Goal: Task Accomplishment & Management: Manage account settings

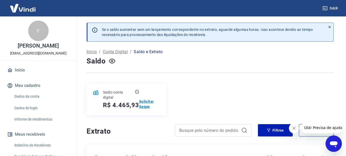
click at [147, 99] on p "Solicitar Saque" at bounding box center [149, 104] width 21 height 10
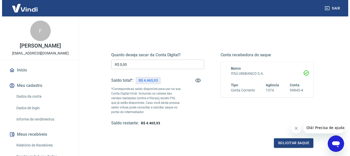
scroll to position [51, 0]
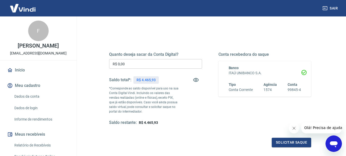
click at [156, 65] on input "R$ 0,00" at bounding box center [155, 63] width 93 height 9
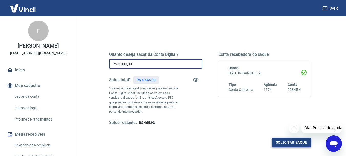
type input "R$ 4.000,00"
click at [299, 143] on button "Solicitar saque" at bounding box center [291, 141] width 39 height 9
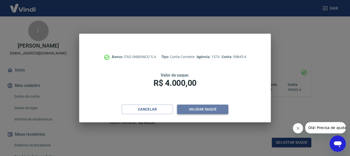
click at [207, 111] on button "Validar saque" at bounding box center [202, 108] width 51 height 9
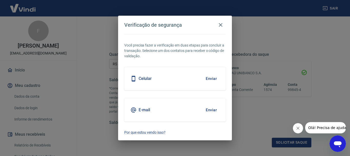
click at [185, 79] on div "Celular Enviar" at bounding box center [174, 78] width 101 height 23
click at [209, 79] on button "Enviar" at bounding box center [211, 78] width 17 height 11
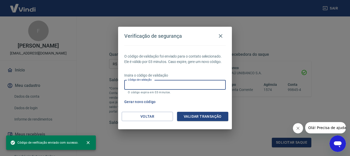
click at [207, 84] on input "Código de validação" at bounding box center [174, 84] width 101 height 9
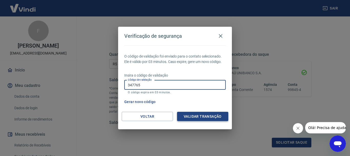
type input "347765"
click at [196, 118] on button "Validar transação" at bounding box center [202, 115] width 51 height 9
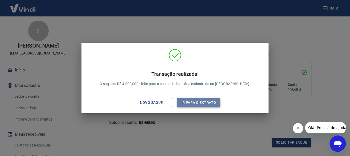
click at [199, 102] on button "Ir para o extrato" at bounding box center [198, 102] width 43 height 9
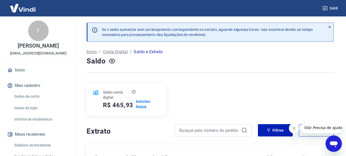
click at [29, 9] on img at bounding box center [22, 8] width 33 height 16
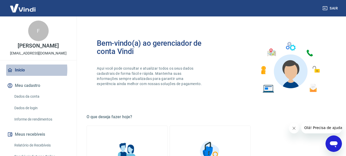
click at [25, 69] on link "Início" at bounding box center [38, 69] width 64 height 11
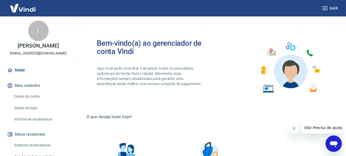
click at [28, 9] on img at bounding box center [22, 8] width 33 height 16
